Goal: Task Accomplishment & Management: Complete application form

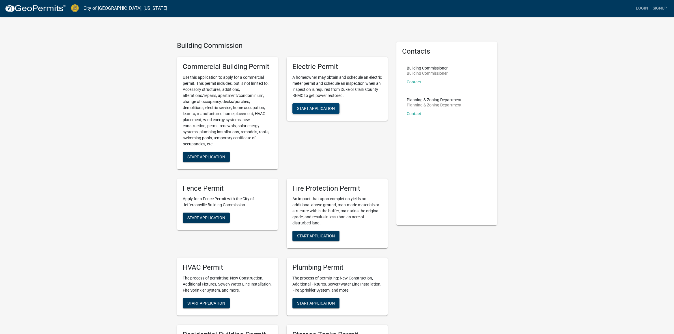
click at [298, 108] on span "Start Application" at bounding box center [316, 108] width 38 height 5
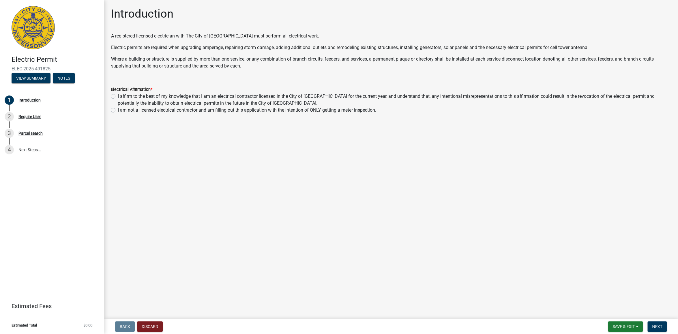
click at [118, 94] on label "I affirm to the best of my knowledge that I am an electrical contractor license…" at bounding box center [395, 100] width 554 height 14
click at [118, 94] on input "I affirm to the best of my knowledge that I am an electrical contractor license…" at bounding box center [120, 95] width 4 height 4
radio input "true"
click at [656, 327] on span "Next" at bounding box center [657, 326] width 10 height 5
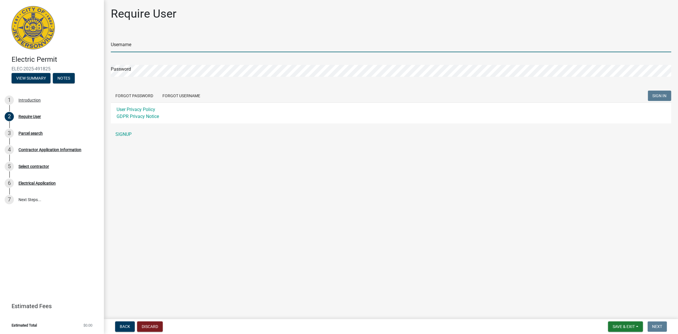
type input "[PERSON_NAME][EMAIL_ADDRESS][DOMAIN_NAME]"
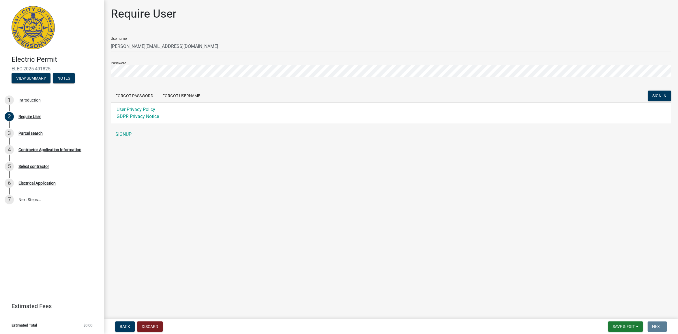
click at [407, 257] on main "Require User Username [PERSON_NAME][EMAIL_ADDRESS][DOMAIN_NAME] Password Forgot…" at bounding box center [391, 158] width 574 height 317
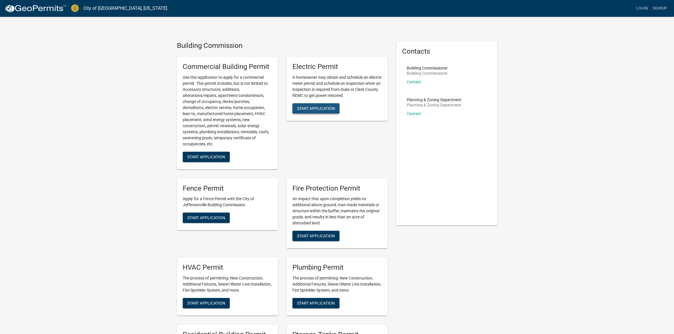
click at [317, 109] on span "Start Application" at bounding box center [316, 108] width 38 height 5
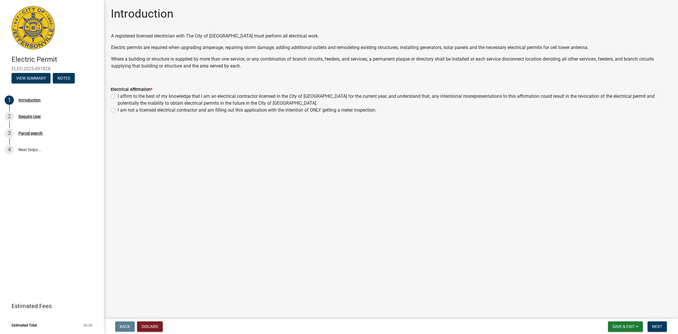
click at [118, 96] on label "I affirm to the best of my knowledge that I am an electrical contractor license…" at bounding box center [395, 100] width 554 height 14
click at [118, 96] on input "I affirm to the best of my knowledge that I am an electrical contractor license…" at bounding box center [120, 95] width 4 height 4
radio input "true"
click at [658, 325] on span "Next" at bounding box center [657, 326] width 10 height 5
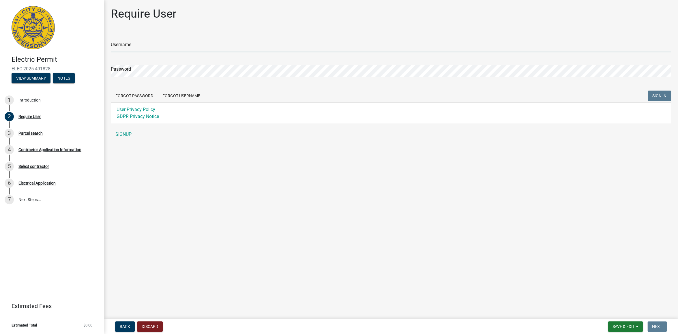
type input "[PERSON_NAME][EMAIL_ADDRESS][DOMAIN_NAME]"
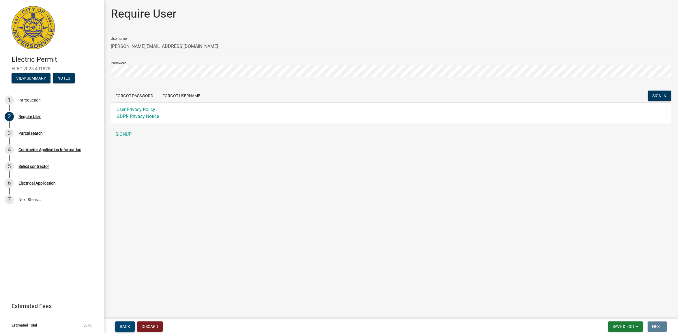
click at [125, 326] on span "Back" at bounding box center [125, 326] width 10 height 5
